Goal: Check status: Check status

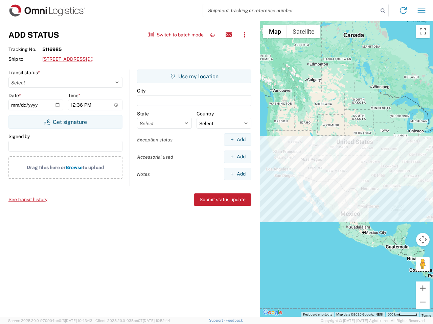
click at [290, 10] on input "search" at bounding box center [290, 10] width 175 height 13
click at [382, 11] on icon at bounding box center [382, 10] width 9 height 9
click at [403, 10] on icon at bounding box center [402, 10] width 11 height 11
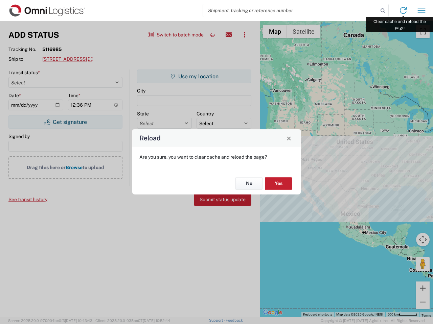
click at [421, 10] on div "Reload Are you sure, you want to clear cache and reload the page? No Yes" at bounding box center [216, 162] width 433 height 324
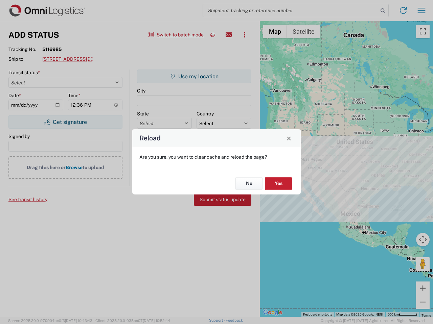
click at [176, 35] on div "Reload Are you sure, you want to clear cache and reload the page? No Yes" at bounding box center [216, 162] width 433 height 324
click at [213, 35] on div "Reload Are you sure, you want to clear cache and reload the page? No Yes" at bounding box center [216, 162] width 433 height 324
click at [228, 35] on div "Reload Are you sure, you want to clear cache and reload the page? No Yes" at bounding box center [216, 162] width 433 height 324
click at [244, 35] on div "Reload Are you sure, you want to clear cache and reload the page? No Yes" at bounding box center [216, 162] width 433 height 324
click at [103, 59] on div "Reload Are you sure, you want to clear cache and reload the page? No Yes" at bounding box center [216, 162] width 433 height 324
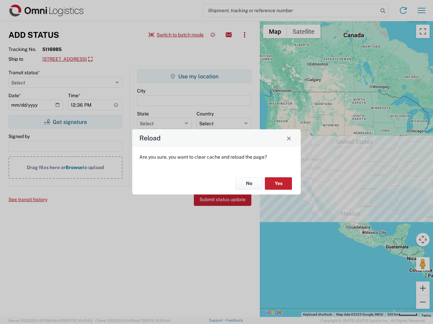
click at [65, 122] on div "Reload Are you sure, you want to clear cache and reload the page? No Yes" at bounding box center [216, 162] width 433 height 324
